Goal: Task Accomplishment & Management: Manage account settings

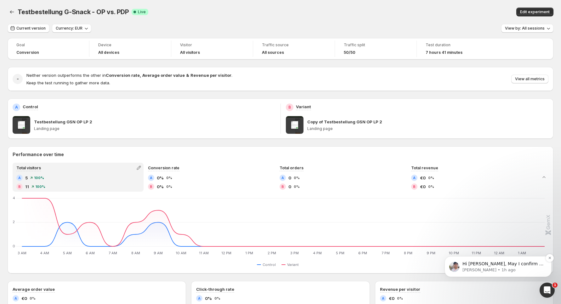
click at [494, 271] on p "[PERSON_NAME] • 1h ago" at bounding box center [503, 271] width 81 height 6
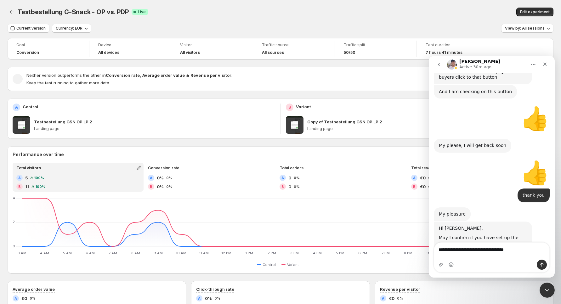
scroll to position [6264, 0]
click at [480, 254] on textarea "**********" at bounding box center [491, 248] width 115 height 11
drag, startPoint x: 460, startPoint y: 257, endPoint x: 527, endPoint y: 256, distance: 66.8
click at [527, 254] on textarea "**********" at bounding box center [491, 248] width 115 height 11
type textarea "**********"
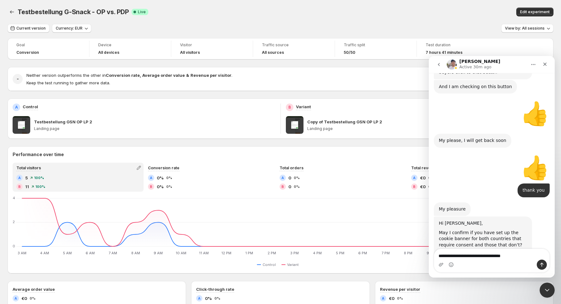
scroll to position [6297, 0]
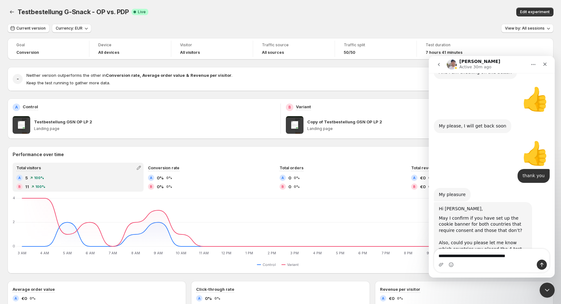
type textarea "**********"
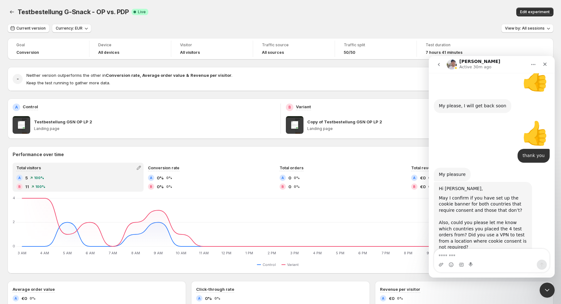
scroll to position [6317, 0]
click at [529, 254] on textarea "**********" at bounding box center [491, 248] width 115 height 11
type textarea "**********"
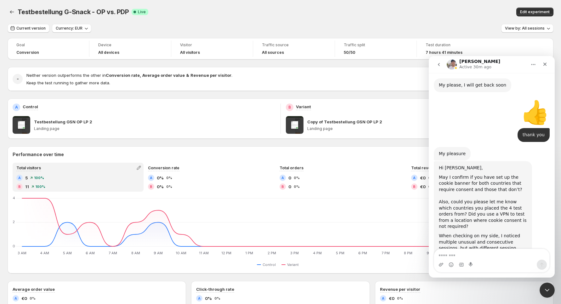
type textarea "*"
type textarea "**********"
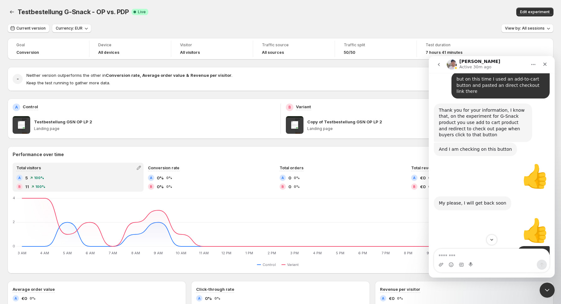
scroll to position [6352, 0]
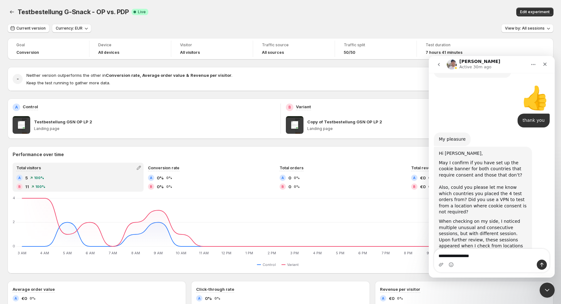
type textarea "**********"
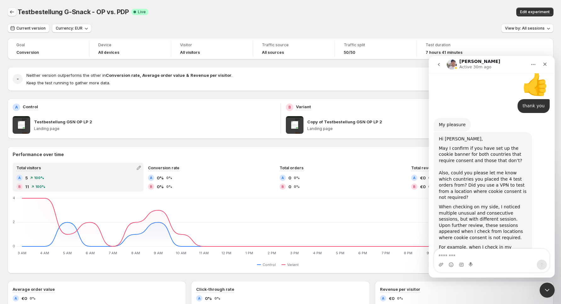
click at [9, 13] on icon "Back" at bounding box center [12, 12] width 6 height 6
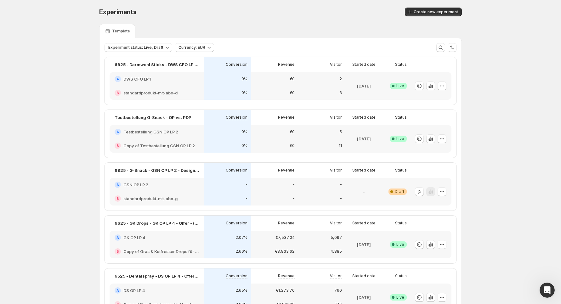
click at [229, 140] on div "0%" at bounding box center [227, 146] width 47 height 14
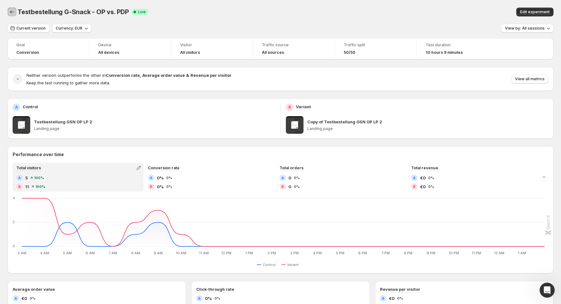
click at [12, 9] on button "Back" at bounding box center [12, 12] width 9 height 9
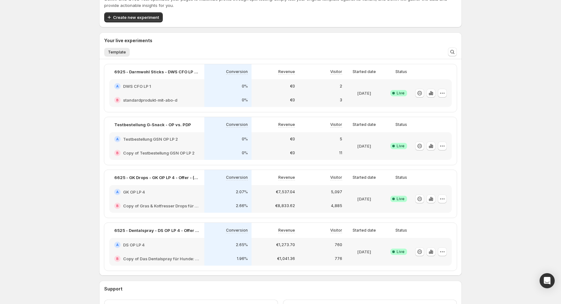
scroll to position [32, 0]
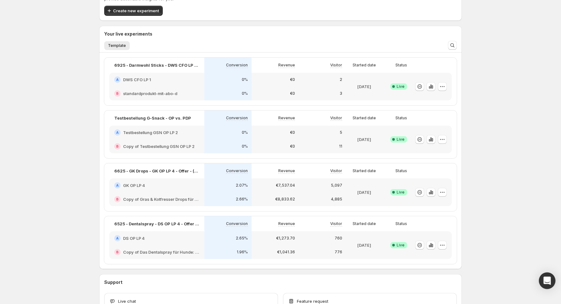
click at [550, 281] on icon "Open Intercom Messenger" at bounding box center [547, 281] width 7 height 8
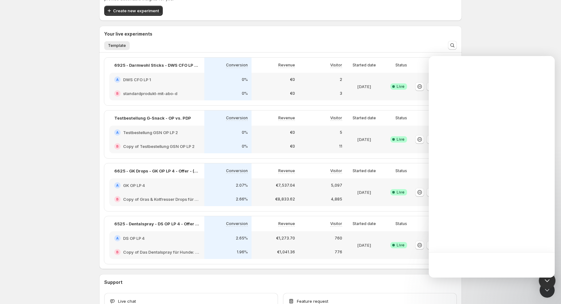
scroll to position [0, 0]
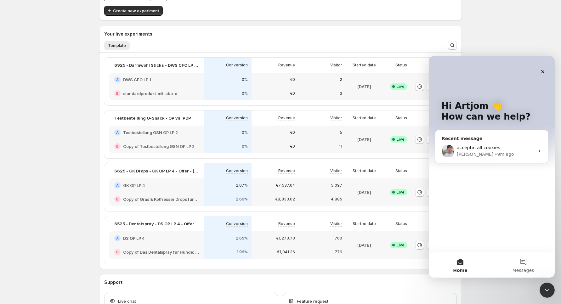
click at [487, 146] on span "acceptin all cookies" at bounding box center [478, 147] width 43 height 5
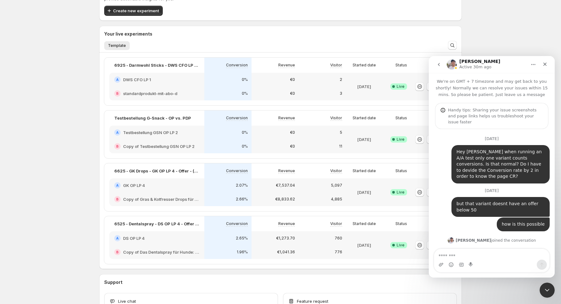
scroll to position [4201, 0]
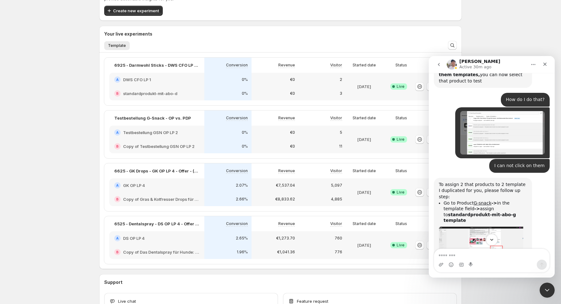
click at [490, 240] on icon "Scroll to bottom" at bounding box center [492, 240] width 6 height 6
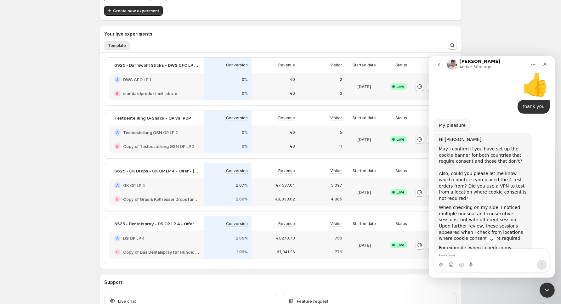
scroll to position [6227, 0]
click at [487, 253] on button "Scroll to bottom" at bounding box center [491, 257] width 9 height 9
click at [470, 256] on textarea "Message…" at bounding box center [491, 254] width 115 height 11
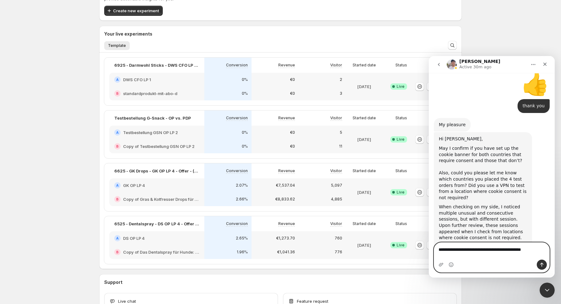
click at [461, 253] on textarea "**********" at bounding box center [491, 251] width 115 height 17
type textarea "**********"
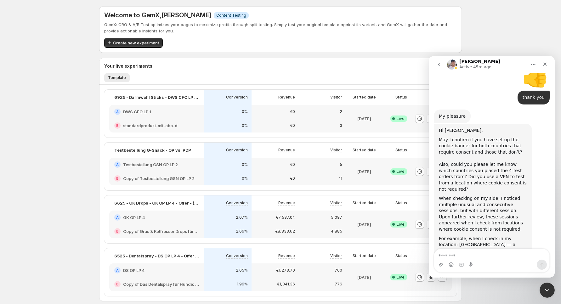
scroll to position [6233, 0]
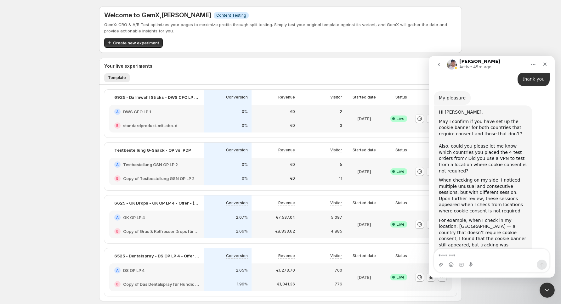
click at [39, 174] on div "Welcome to GemX , Artjom Wagner Info Content Testing GemX: CRO & A/B Test optim…" at bounding box center [280, 190] width 561 height 381
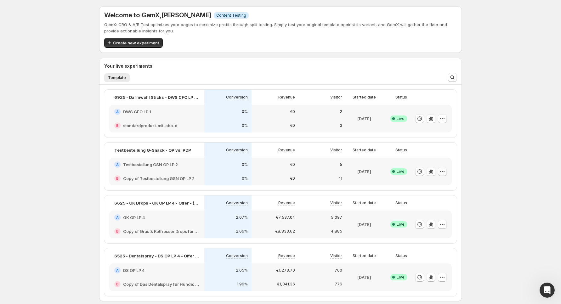
click at [445, 172] on icon "button" at bounding box center [443, 172] width 6 height 6
click at [433, 185] on span "Edit" at bounding box center [449, 184] width 66 height 6
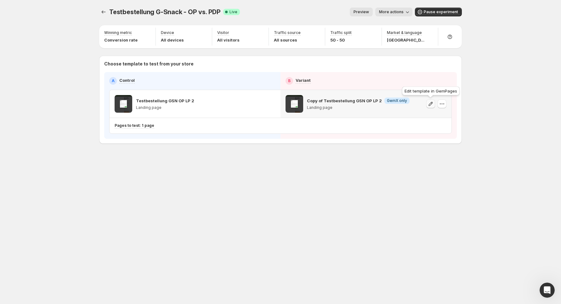
click at [432, 104] on icon "button" at bounding box center [431, 104] width 6 height 6
click at [106, 10] on icon "Experiments" at bounding box center [104, 12] width 6 height 6
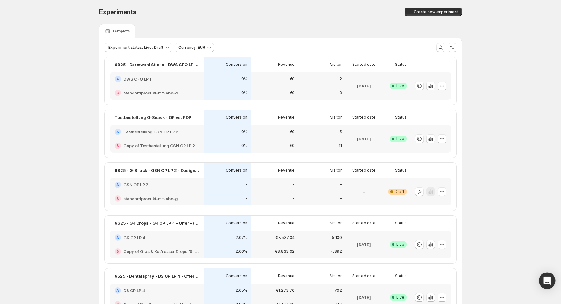
click at [548, 284] on icon "Open Intercom Messenger" at bounding box center [548, 281] width 8 height 8
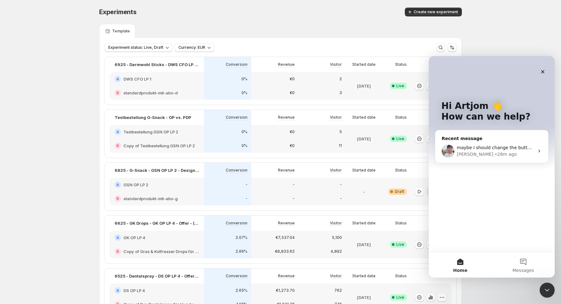
click at [510, 153] on div "Antony • 28m ago" at bounding box center [496, 154] width 78 height 7
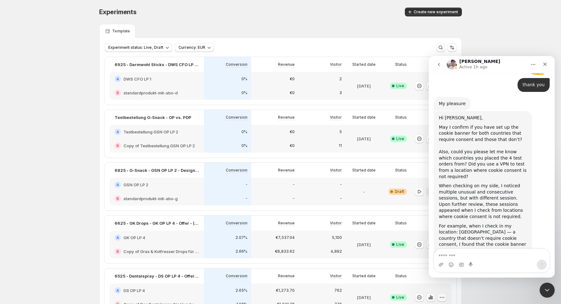
scroll to position [6233, 0]
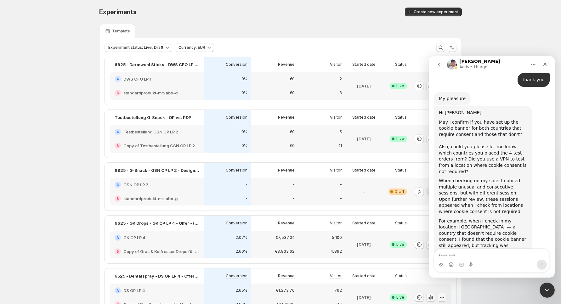
scroll to position [6233, 0]
click at [213, 145] on div "0%" at bounding box center [228, 146] width 40 height 6
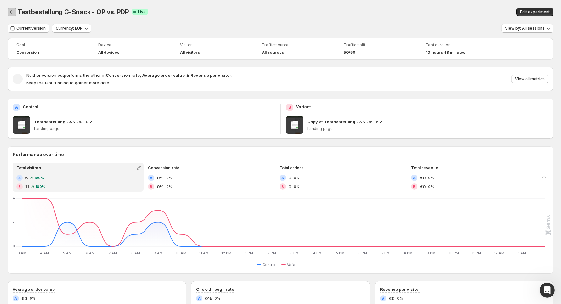
click at [14, 9] on icon "Back" at bounding box center [12, 12] width 6 height 6
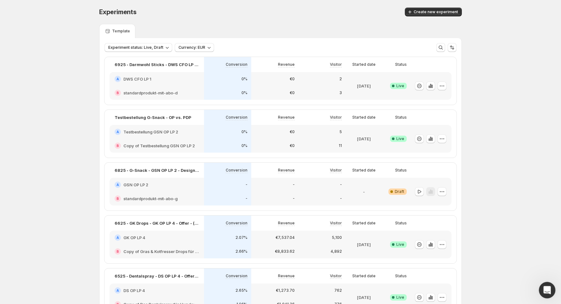
click at [544, 286] on icon "Open Intercom Messenger" at bounding box center [547, 290] width 10 height 10
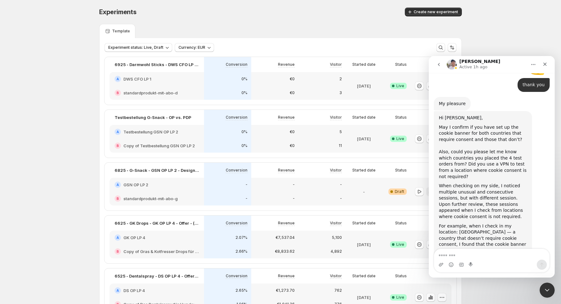
scroll to position [6233, 0]
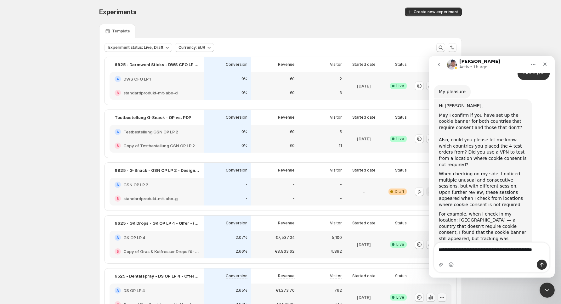
type textarea "**********"
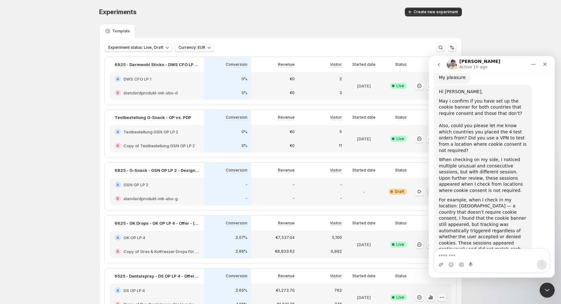
click at [65, 71] on div "Experiments. This page is ready Experiments Create new experiment Template Expe…" at bounding box center [280, 204] width 561 height 409
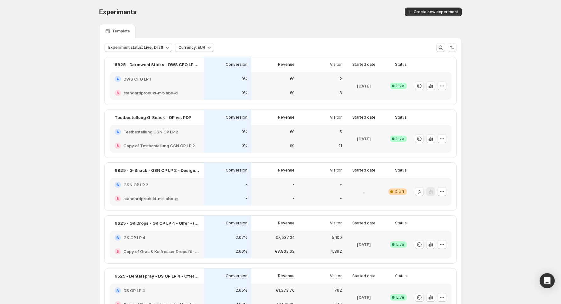
click at [178, 130] on h2 "Testbestellung GSN OP LP 2" at bounding box center [151, 132] width 55 height 6
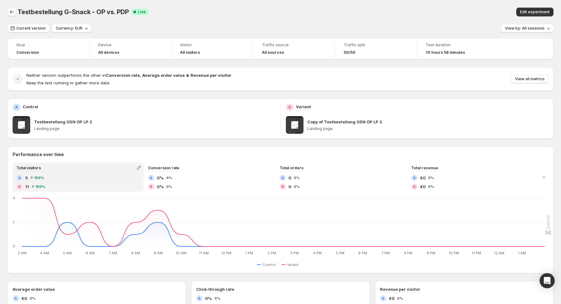
click at [10, 14] on icon "Back" at bounding box center [12, 12] width 6 height 6
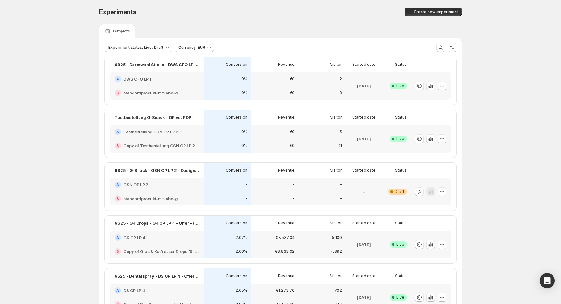
click at [176, 141] on div "B Copy of Testbestellung GSN OP LP 2" at bounding box center [157, 146] width 95 height 14
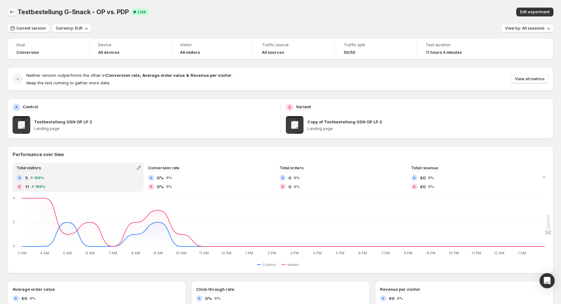
click at [12, 12] on icon "Back" at bounding box center [12, 12] width 6 height 6
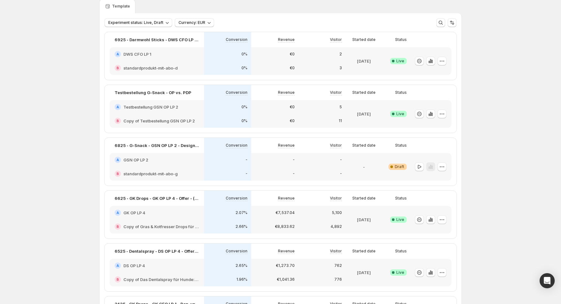
scroll to position [27, 0]
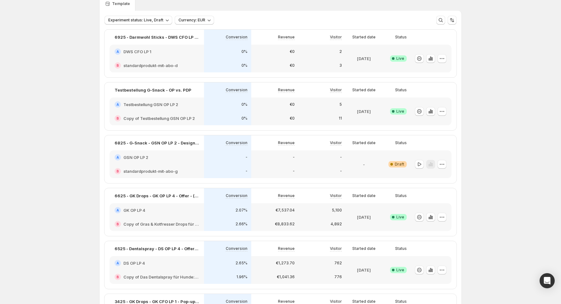
click at [252, 114] on div "€0" at bounding box center [274, 119] width 47 height 14
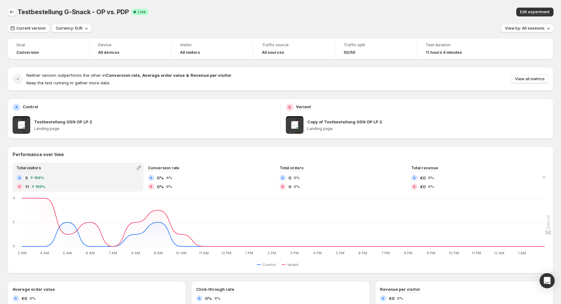
click at [8, 10] on button "Back" at bounding box center [12, 12] width 9 height 9
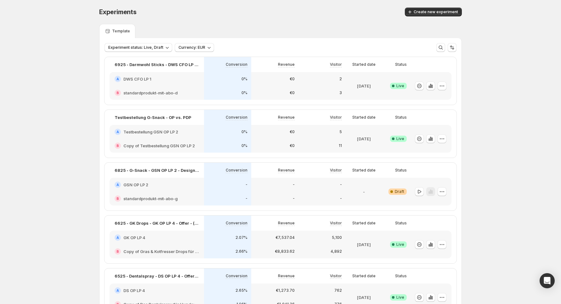
click at [232, 146] on div "0%" at bounding box center [228, 146] width 40 height 6
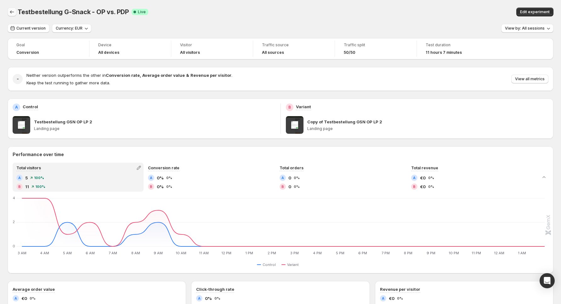
click at [14, 12] on icon "Back" at bounding box center [12, 12] width 6 height 6
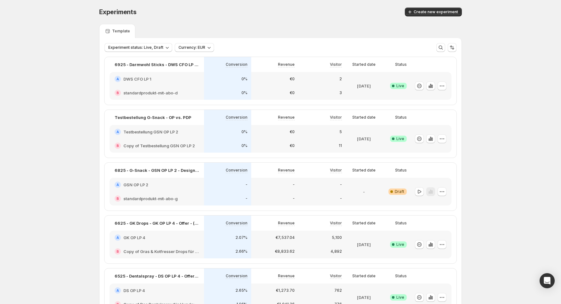
click at [202, 91] on div "B standardprodukt-mit-abo-d" at bounding box center [157, 93] width 95 height 14
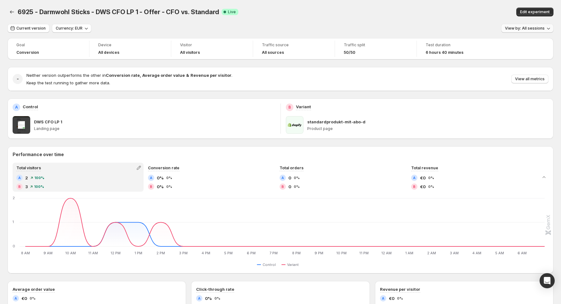
click at [531, 26] on button "View by: All sessions" at bounding box center [528, 28] width 52 height 9
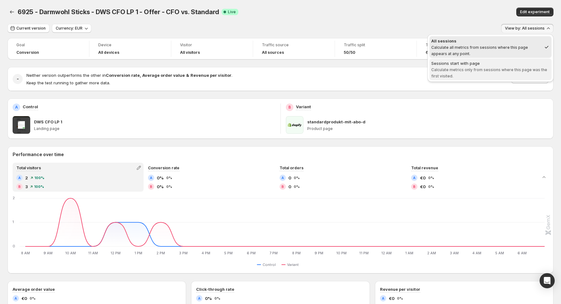
click at [482, 72] on span "Sessions start with page Calculate metrics only from sessions where this page w…" at bounding box center [491, 69] width 118 height 19
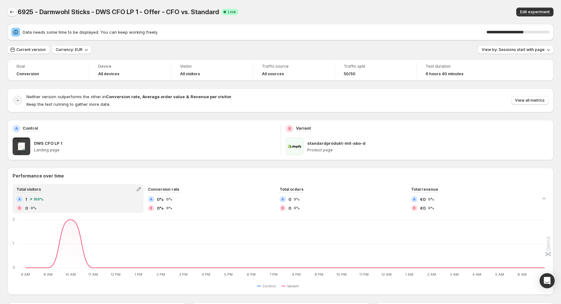
click at [9, 14] on icon "Back" at bounding box center [12, 12] width 6 height 6
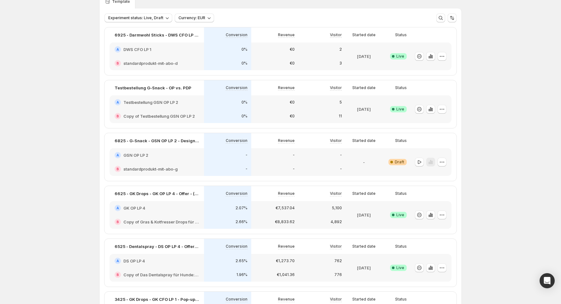
scroll to position [32, 0]
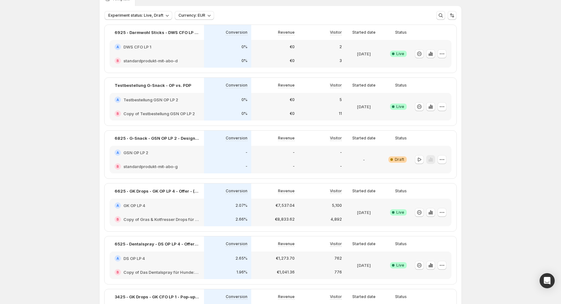
click at [255, 106] on div "€0" at bounding box center [274, 100] width 47 height 14
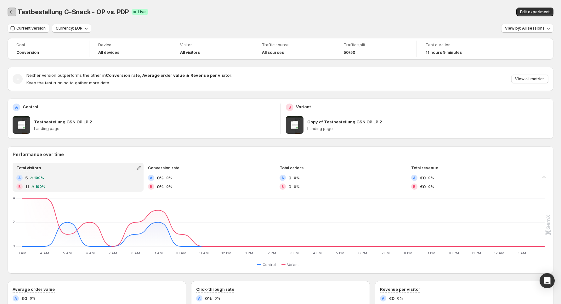
click at [16, 12] on button "Back" at bounding box center [12, 12] width 9 height 9
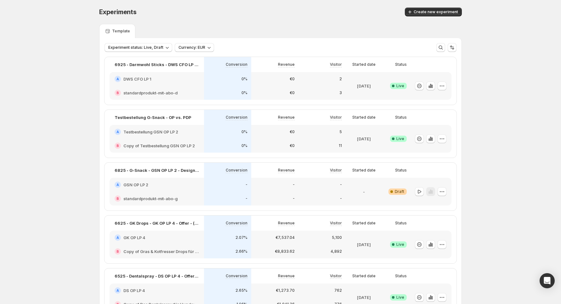
click at [226, 135] on div "0%" at bounding box center [228, 132] width 40 height 6
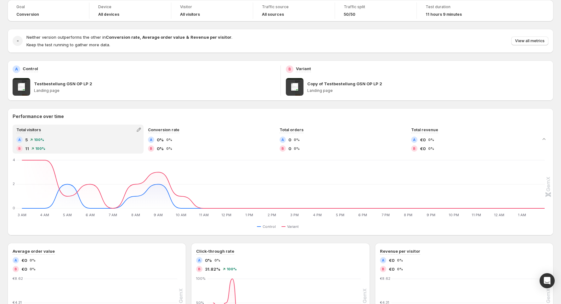
scroll to position [43, 0]
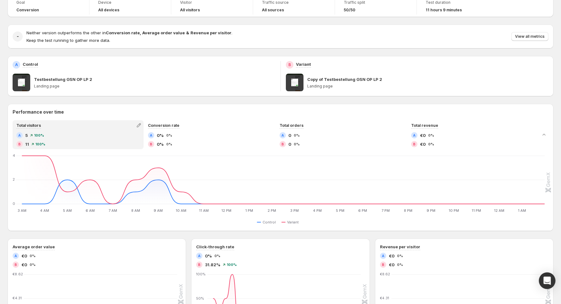
click at [547, 279] on icon "Open Intercom Messenger" at bounding box center [547, 281] width 7 height 8
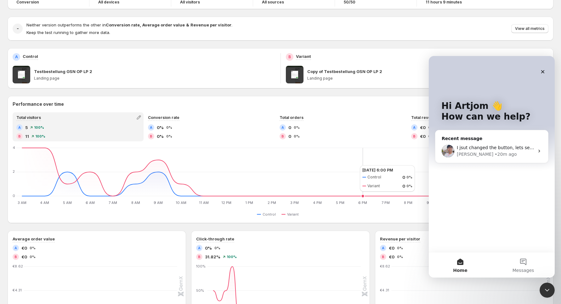
scroll to position [48, 0]
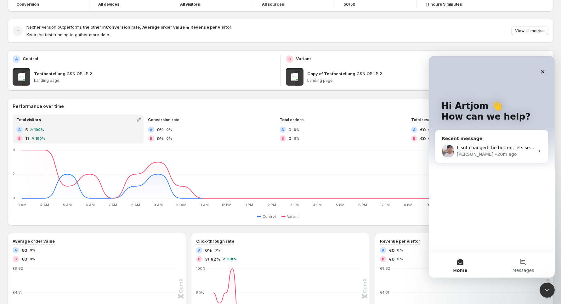
click at [469, 159] on div "I jsut changed the button, lets see if it makes a difference Antony • 20m ago" at bounding box center [492, 151] width 113 height 23
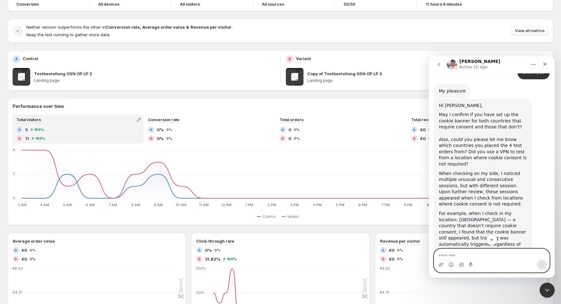
scroll to position [6235, 0]
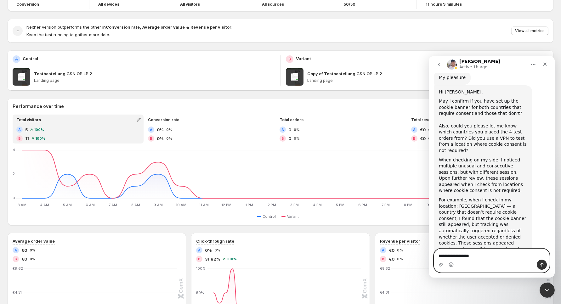
paste textarea "********"
type textarea "**********"
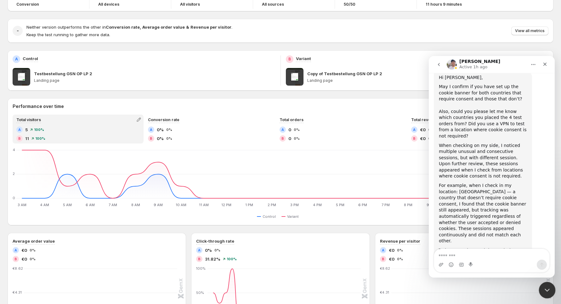
click at [543, 291] on icon "Close Intercom Messenger" at bounding box center [547, 290] width 8 height 8
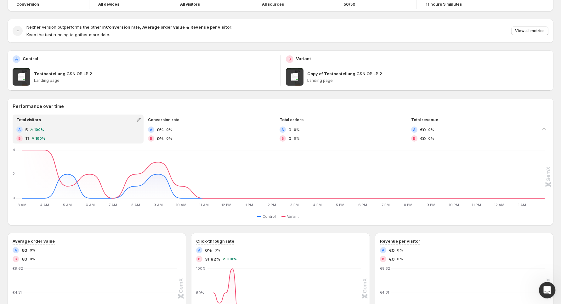
scroll to position [0, 0]
click at [547, 289] on icon "Open Intercom Messenger" at bounding box center [546, 289] width 4 height 5
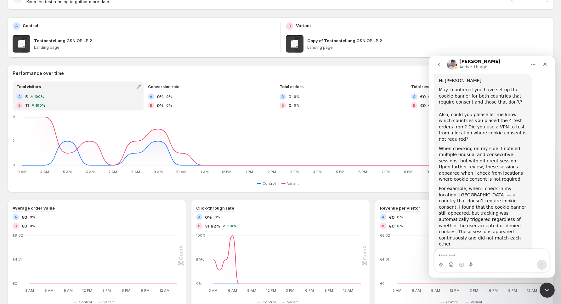
scroll to position [6250, 0]
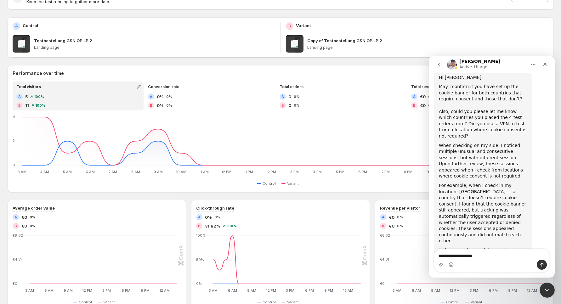
type textarea "**********"
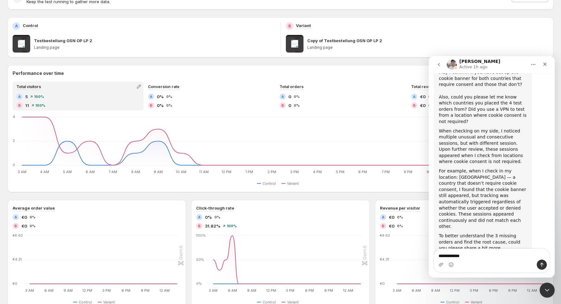
type textarea "**********"
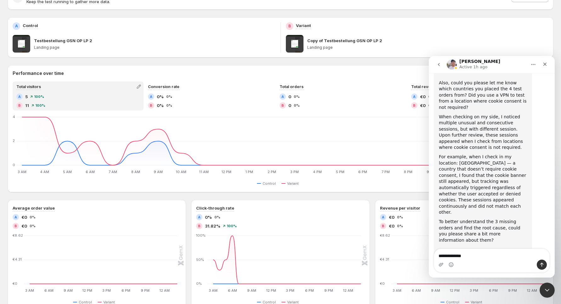
type textarea "**********"
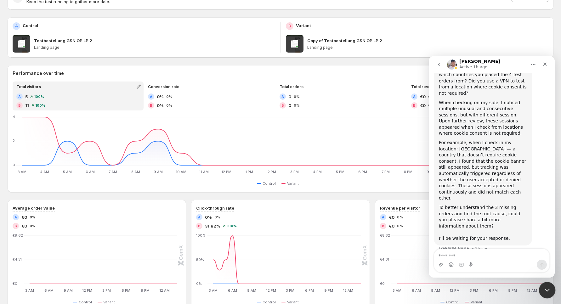
click at [544, 294] on div "Close Intercom Messenger" at bounding box center [546, 289] width 15 height 15
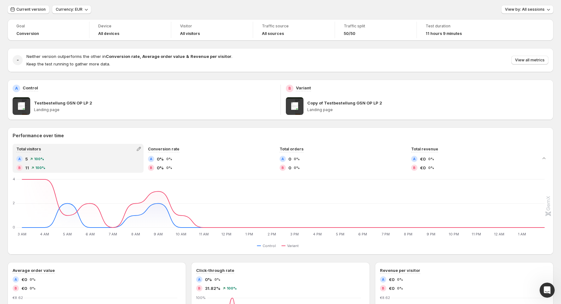
scroll to position [0, 0]
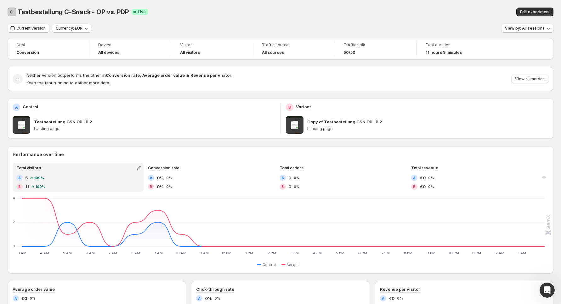
click at [13, 13] on icon "Back" at bounding box center [12, 12] width 6 height 6
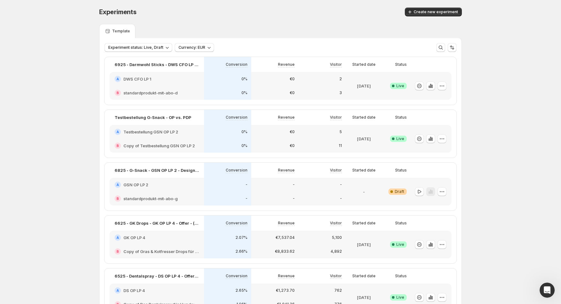
click at [221, 152] on div "0%" at bounding box center [227, 146] width 47 height 14
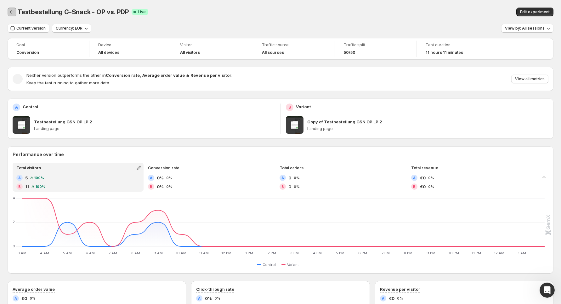
click at [13, 9] on icon "Back" at bounding box center [12, 12] width 6 height 6
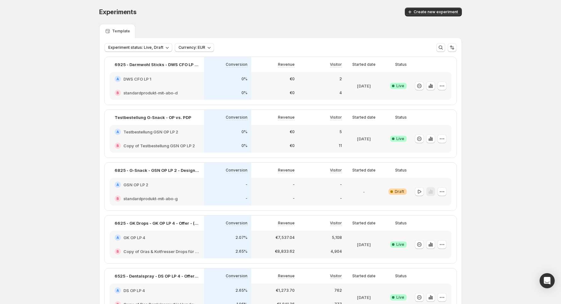
click at [168, 146] on h2 "Copy of Testbestellung GSN OP LP 2" at bounding box center [160, 146] width 72 height 6
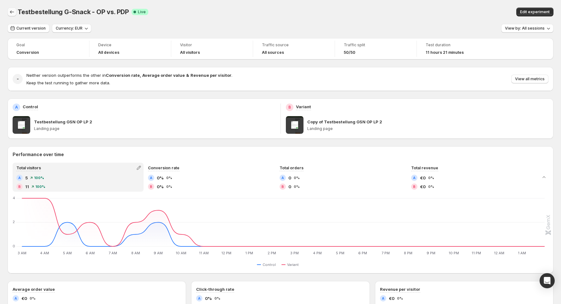
click at [15, 10] on button "Back" at bounding box center [12, 12] width 9 height 9
